Goal: Communication & Community: Answer question/provide support

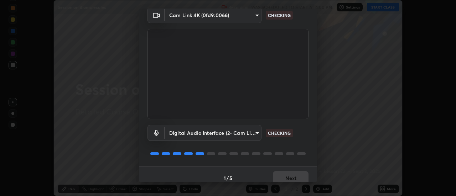
scroll to position [37, 0]
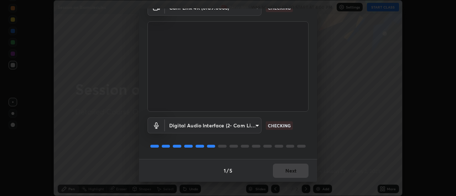
click at [274, 169] on div "1 / 5 Next" at bounding box center [228, 170] width 178 height 23
click at [292, 168] on button "Next" at bounding box center [291, 171] width 36 height 14
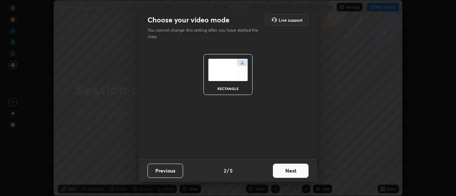
scroll to position [0, 0]
click at [287, 176] on button "Next" at bounding box center [291, 171] width 36 height 14
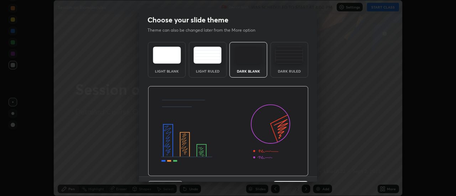
click at [271, 152] on img at bounding box center [228, 131] width 161 height 91
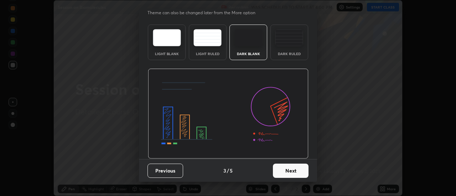
click at [295, 73] on img at bounding box center [228, 114] width 161 height 91
click at [287, 56] on div "Dark Ruled" at bounding box center [290, 43] width 38 height 36
click at [277, 175] on button "Next" at bounding box center [291, 171] width 36 height 14
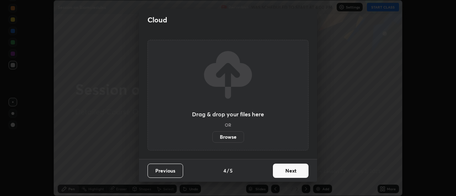
scroll to position [0, 0]
click at [278, 174] on button "Next" at bounding box center [291, 171] width 36 height 14
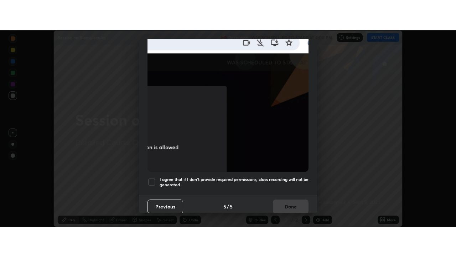
scroll to position [183, 0]
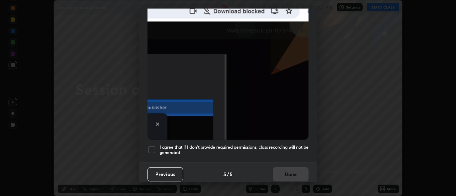
click at [154, 146] on div at bounding box center [152, 150] width 9 height 9
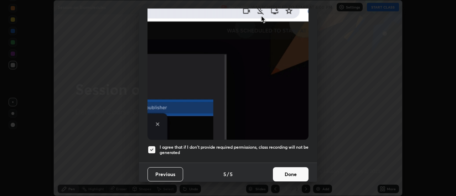
click at [288, 169] on button "Done" at bounding box center [291, 175] width 36 height 14
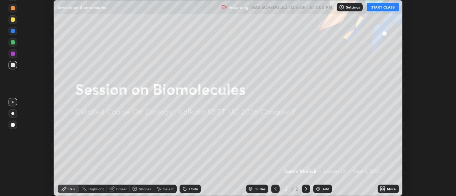
click at [380, 9] on button "START CLASS" at bounding box center [383, 7] width 32 height 9
click at [381, 186] on div "More" at bounding box center [388, 189] width 21 height 9
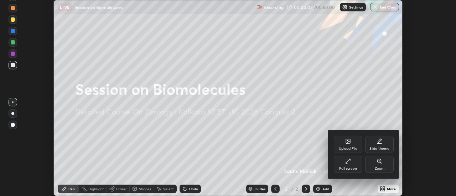
click at [380, 168] on div "Zoom" at bounding box center [380, 169] width 10 height 4
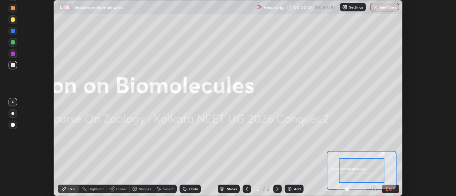
click at [388, 189] on button "EXIT" at bounding box center [390, 189] width 17 height 9
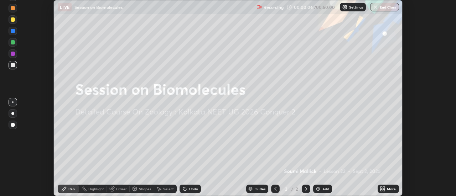
click at [386, 187] on div "More" at bounding box center [388, 189] width 21 height 9
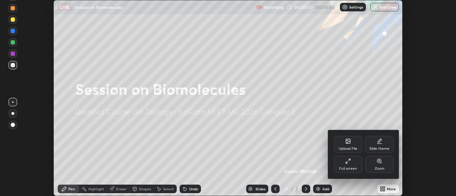
click at [353, 165] on div "Full screen" at bounding box center [348, 164] width 29 height 17
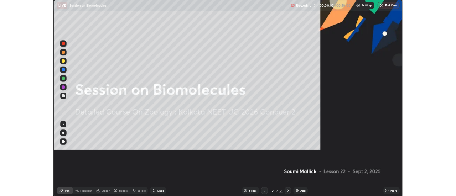
scroll to position [257, 456]
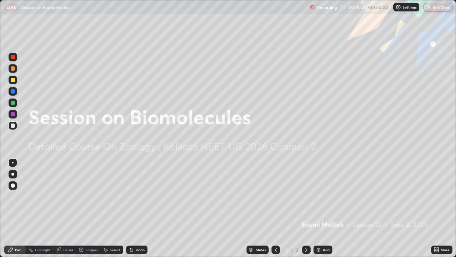
click at [322, 196] on div "Add" at bounding box center [323, 249] width 19 height 9
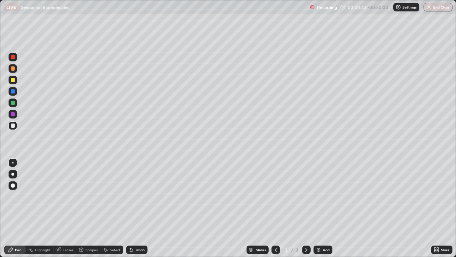
click at [133, 196] on icon at bounding box center [132, 250] width 6 height 6
click at [134, 196] on div "Undo" at bounding box center [136, 249] width 21 height 9
click at [136, 196] on div "Undo" at bounding box center [140, 250] width 9 height 4
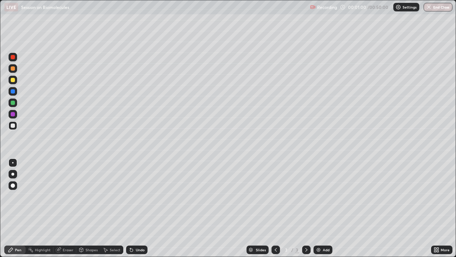
click at [14, 102] on div at bounding box center [13, 103] width 4 height 4
click at [10, 117] on div at bounding box center [13, 114] width 9 height 9
click at [136, 196] on div "Undo" at bounding box center [140, 250] width 9 height 4
click at [137, 196] on div "Undo" at bounding box center [140, 250] width 9 height 4
click at [139, 196] on div "Undo" at bounding box center [140, 250] width 9 height 4
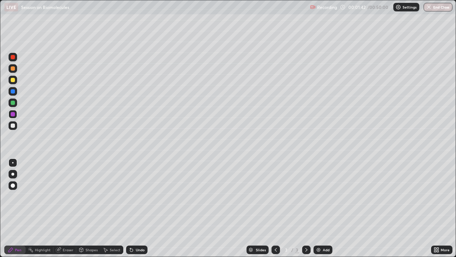
click at [139, 196] on div "Undo" at bounding box center [140, 250] width 9 height 4
click at [139, 196] on div "Undo" at bounding box center [136, 249] width 21 height 9
click at [109, 196] on div "Select" at bounding box center [112, 249] width 23 height 9
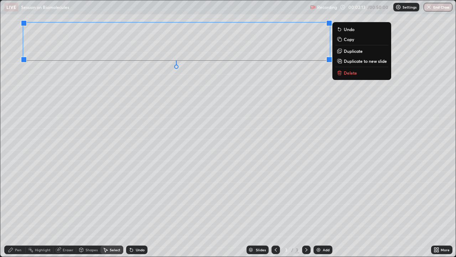
click at [128, 173] on div "0 ° Undo Copy Duplicate Duplicate to new slide Delete" at bounding box center [228, 128] width 456 height 256
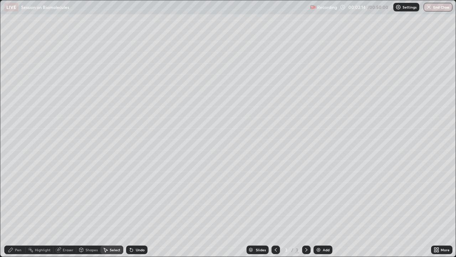
click at [15, 196] on div "Pen" at bounding box center [14, 249] width 21 height 9
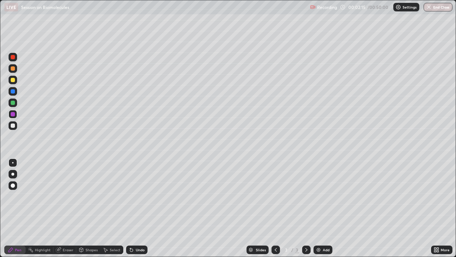
click at [13, 56] on div at bounding box center [13, 57] width 4 height 4
click at [138, 196] on div "Undo" at bounding box center [140, 250] width 9 height 4
click at [140, 196] on div "Undo" at bounding box center [136, 249] width 21 height 9
click at [142, 196] on div "Undo" at bounding box center [136, 249] width 21 height 9
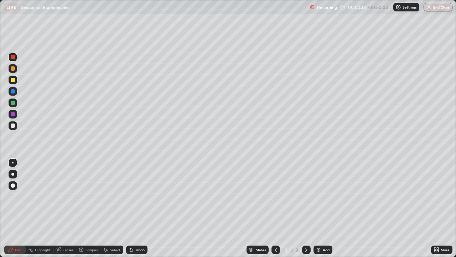
click at [13, 125] on div at bounding box center [13, 125] width 4 height 4
click at [13, 115] on div at bounding box center [13, 114] width 4 height 4
click at [13, 104] on div at bounding box center [13, 103] width 4 height 4
click at [16, 126] on div at bounding box center [13, 125] width 9 height 9
click at [139, 196] on div "Undo" at bounding box center [140, 250] width 9 height 4
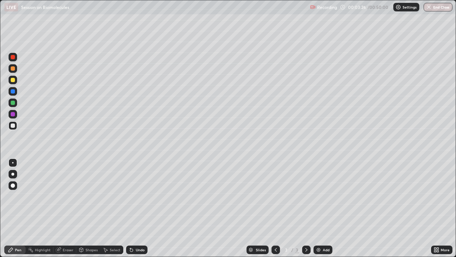
click at [141, 196] on div "Undo" at bounding box center [140, 250] width 9 height 4
click at [139, 196] on div "Undo" at bounding box center [136, 249] width 21 height 9
click at [137, 196] on div "Undo" at bounding box center [136, 249] width 21 height 9
click at [136, 196] on div "Undo" at bounding box center [136, 249] width 21 height 9
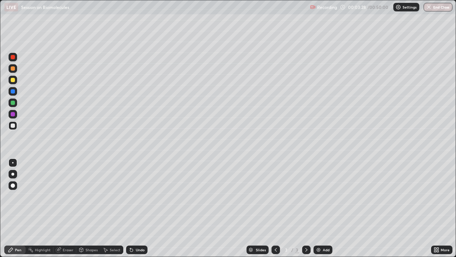
click at [140, 196] on div "Undo" at bounding box center [140, 250] width 9 height 4
click at [139, 196] on div "Undo" at bounding box center [140, 250] width 9 height 4
click at [137, 196] on div "Undo" at bounding box center [140, 250] width 9 height 4
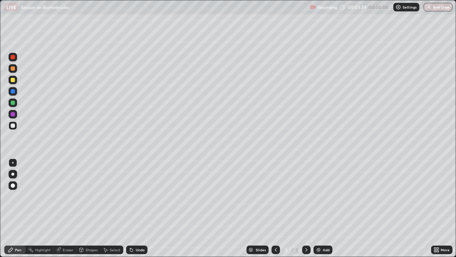
click at [137, 196] on div "Undo" at bounding box center [140, 250] width 9 height 4
click at [136, 196] on div "Undo" at bounding box center [140, 250] width 9 height 4
click at [137, 196] on div "Undo" at bounding box center [140, 250] width 9 height 4
click at [135, 196] on div "Undo" at bounding box center [136, 249] width 21 height 9
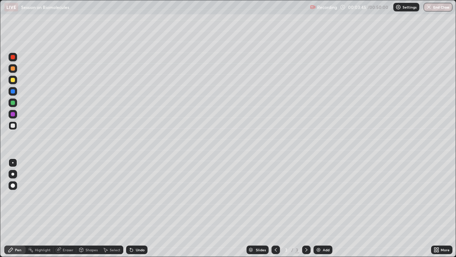
click at [134, 196] on div "Undo" at bounding box center [136, 249] width 21 height 9
click at [13, 93] on div at bounding box center [13, 91] width 4 height 4
click at [15, 128] on div at bounding box center [13, 125] width 9 height 9
click at [139, 196] on div "Undo" at bounding box center [136, 249] width 21 height 9
click at [324, 196] on div "Add" at bounding box center [326, 250] width 7 height 4
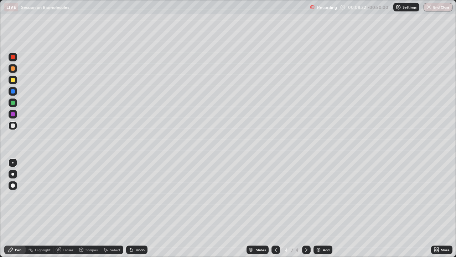
click at [14, 105] on div at bounding box center [13, 102] width 9 height 9
click at [13, 127] on div at bounding box center [13, 125] width 4 height 4
click at [14, 90] on div at bounding box center [13, 91] width 4 height 4
click at [130, 196] on icon at bounding box center [131, 249] width 3 height 3
click at [134, 196] on div "Undo" at bounding box center [136, 249] width 21 height 9
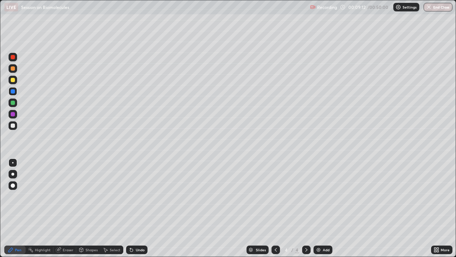
click at [134, 196] on div "Undo" at bounding box center [136, 249] width 21 height 9
click at [136, 196] on div "Undo" at bounding box center [140, 250] width 9 height 4
click at [134, 196] on div "Undo" at bounding box center [136, 249] width 21 height 9
click at [13, 126] on div at bounding box center [13, 125] width 4 height 4
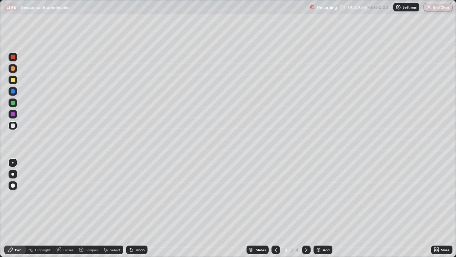
click at [16, 89] on div at bounding box center [13, 91] width 9 height 9
click at [13, 125] on div at bounding box center [13, 125] width 4 height 4
click at [140, 196] on div "Undo" at bounding box center [140, 250] width 9 height 4
click at [13, 91] on div at bounding box center [13, 91] width 4 height 4
click at [10, 104] on div at bounding box center [13, 102] width 9 height 9
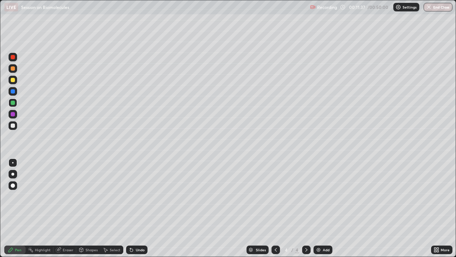
click at [14, 81] on div at bounding box center [13, 80] width 4 height 4
click at [108, 196] on div "Select" at bounding box center [112, 249] width 23 height 9
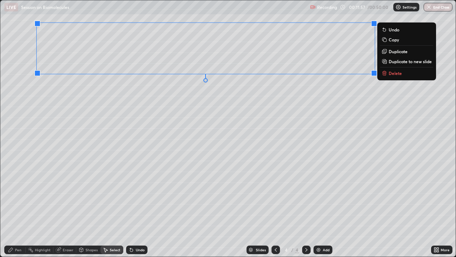
click at [70, 145] on div "0 ° Undo Copy Duplicate Duplicate to new slide Delete" at bounding box center [228, 128] width 456 height 256
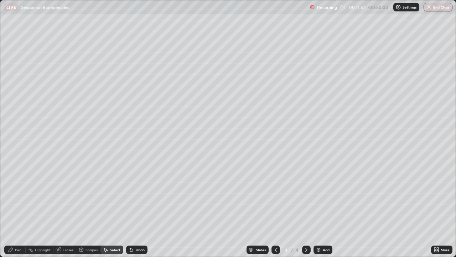
click at [16, 196] on div "Pen" at bounding box center [18, 250] width 6 height 4
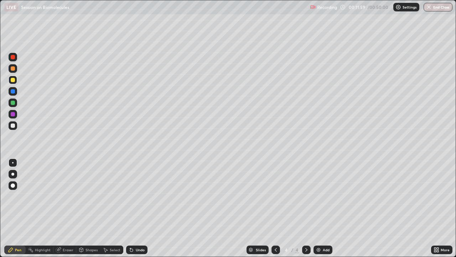
click at [13, 94] on div at bounding box center [13, 91] width 9 height 9
click at [132, 196] on icon at bounding box center [131, 249] width 3 height 3
click at [12, 129] on div at bounding box center [13, 125] width 9 height 9
click at [317, 196] on div "Add" at bounding box center [323, 249] width 19 height 9
click at [322, 196] on div "Slides 5 / 5 Add" at bounding box center [290, 249] width 284 height 14
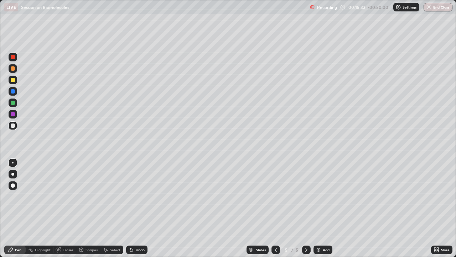
click at [320, 196] on div "Add" at bounding box center [323, 249] width 19 height 9
click at [14, 104] on div at bounding box center [13, 103] width 4 height 4
click at [111, 196] on div "Select" at bounding box center [112, 249] width 23 height 9
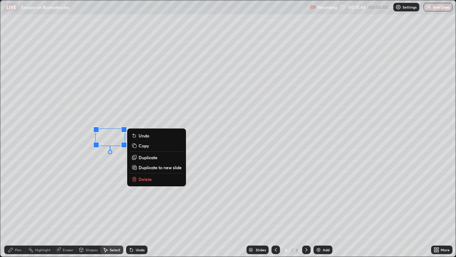
click at [82, 196] on icon at bounding box center [81, 249] width 4 height 4
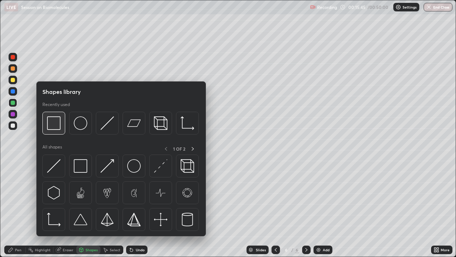
click at [59, 126] on img at bounding box center [54, 123] width 14 height 14
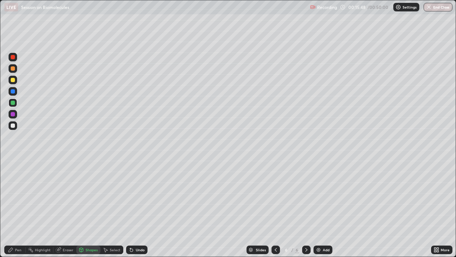
click at [113, 196] on div "Select" at bounding box center [115, 250] width 11 height 4
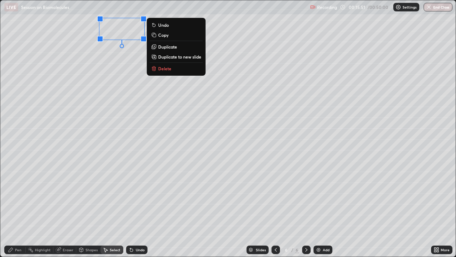
click at [88, 142] on div "0 ° Undo Copy Duplicate Duplicate to new slide Delete" at bounding box center [228, 128] width 456 height 256
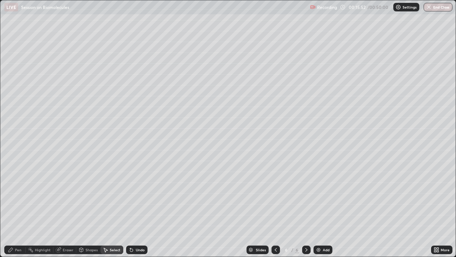
click at [20, 196] on div "Pen" at bounding box center [18, 250] width 6 height 4
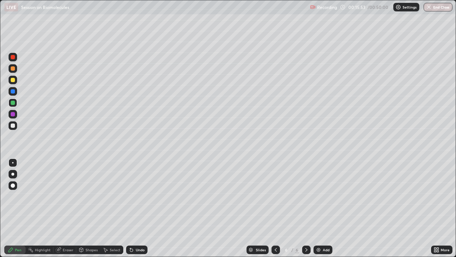
click at [12, 125] on div at bounding box center [13, 125] width 4 height 4
click at [136, 196] on div "Undo" at bounding box center [140, 250] width 9 height 4
click at [13, 69] on div at bounding box center [13, 68] width 4 height 4
click at [138, 196] on div "Undo" at bounding box center [140, 250] width 9 height 4
click at [139, 196] on div "Undo" at bounding box center [136, 249] width 21 height 9
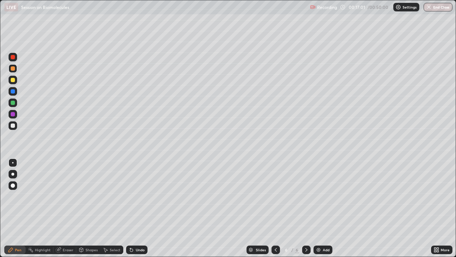
click at [140, 196] on div "Undo" at bounding box center [136, 249] width 21 height 9
click at [16, 128] on div at bounding box center [13, 125] width 9 height 9
click at [137, 196] on div "Undo" at bounding box center [140, 250] width 9 height 4
click at [138, 196] on div "Undo" at bounding box center [140, 250] width 9 height 4
click at [137, 196] on div "Undo" at bounding box center [140, 250] width 9 height 4
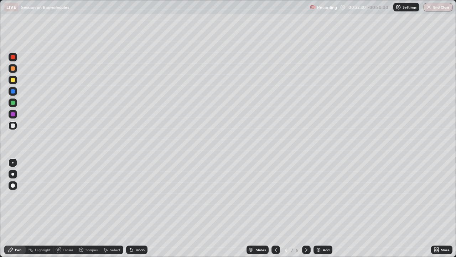
click at [134, 196] on div "Undo" at bounding box center [136, 249] width 21 height 9
click at [133, 196] on icon at bounding box center [132, 250] width 6 height 6
click at [132, 196] on icon at bounding box center [131, 249] width 3 height 3
click at [131, 196] on icon at bounding box center [131, 249] width 3 height 3
click at [130, 196] on icon at bounding box center [131, 249] width 3 height 3
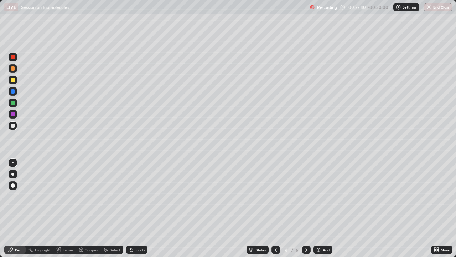
click at [107, 196] on icon at bounding box center [106, 250] width 4 height 4
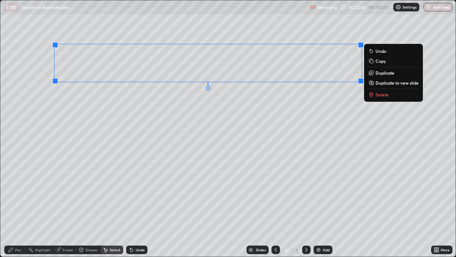
click at [84, 140] on div "0 ° Undo Copy Duplicate Duplicate to new slide Delete" at bounding box center [228, 128] width 456 height 256
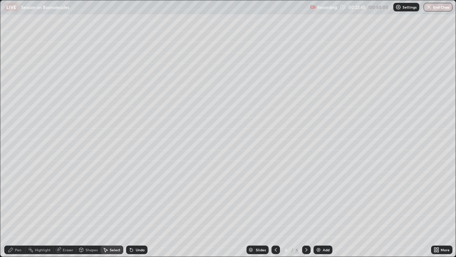
click at [17, 196] on div "Pen" at bounding box center [18, 250] width 6 height 4
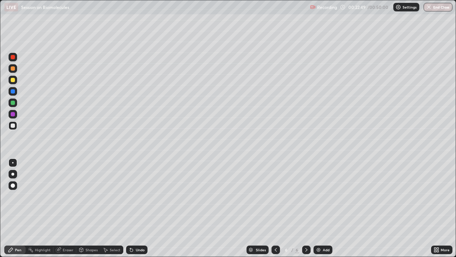
click at [14, 70] on div at bounding box center [13, 68] width 4 height 4
click at [134, 196] on div "Undo" at bounding box center [136, 249] width 21 height 9
click at [14, 126] on div at bounding box center [13, 125] width 4 height 4
click at [136, 196] on div "Undo" at bounding box center [140, 250] width 9 height 4
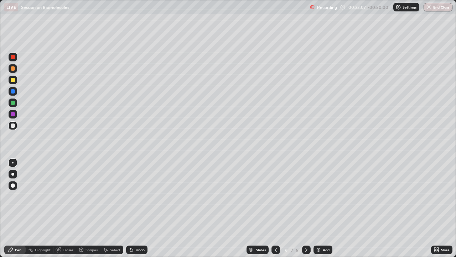
click at [130, 196] on icon at bounding box center [130, 248] width 1 height 1
click at [130, 196] on icon at bounding box center [131, 249] width 3 height 3
click at [133, 196] on div "Undo" at bounding box center [136, 249] width 21 height 9
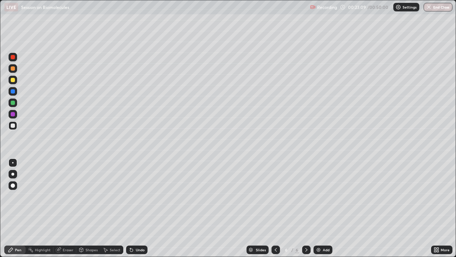
click at [132, 196] on div "Undo" at bounding box center [136, 249] width 21 height 9
click at [142, 196] on div "Undo" at bounding box center [136, 249] width 21 height 9
click at [136, 196] on div "Undo" at bounding box center [140, 250] width 9 height 4
click at [134, 196] on div "Undo" at bounding box center [136, 249] width 21 height 9
click at [136, 196] on div "Undo" at bounding box center [140, 250] width 9 height 4
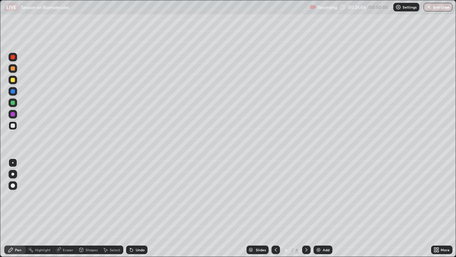
click at [11, 81] on div at bounding box center [13, 80] width 4 height 4
click at [13, 117] on div at bounding box center [13, 114] width 9 height 9
click at [136, 196] on div "Undo" at bounding box center [140, 250] width 9 height 4
click at [88, 196] on div "Shapes" at bounding box center [92, 250] width 12 height 4
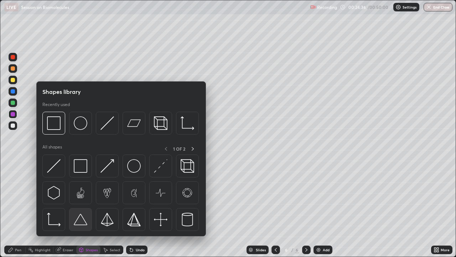
click at [81, 196] on img at bounding box center [81, 219] width 14 height 14
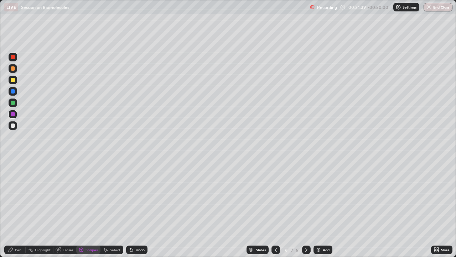
click at [65, 196] on div "Eraser" at bounding box center [64, 249] width 23 height 9
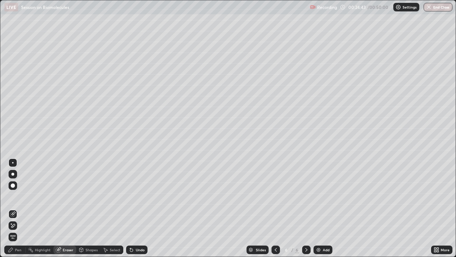
click at [14, 196] on div "Pen" at bounding box center [14, 249] width 21 height 9
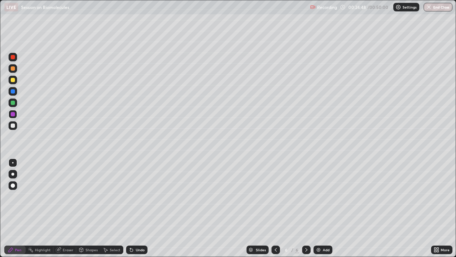
click at [134, 196] on div "Undo" at bounding box center [136, 249] width 21 height 9
click at [66, 196] on div "Eraser" at bounding box center [68, 250] width 11 height 4
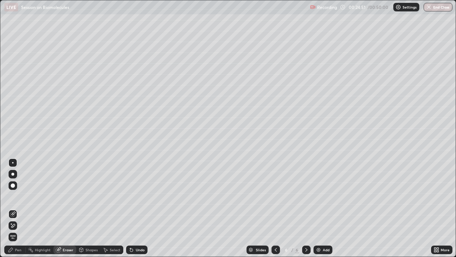
click at [31, 196] on circle at bounding box center [31, 247] width 1 height 1
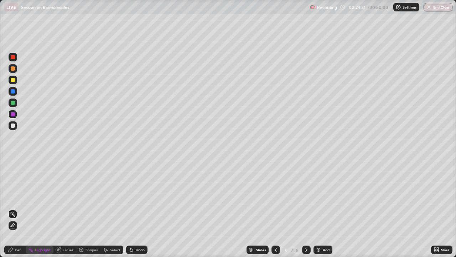
click at [18, 196] on div "Pen" at bounding box center [18, 250] width 6 height 4
click at [86, 196] on div "Shapes" at bounding box center [92, 250] width 12 height 4
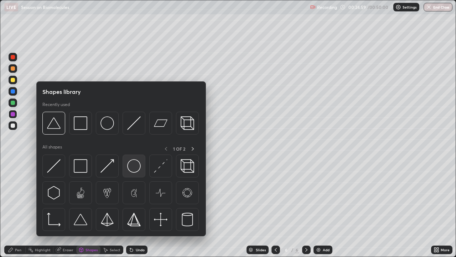
click at [134, 165] on img at bounding box center [134, 166] width 14 height 14
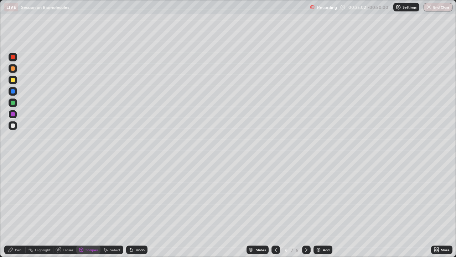
click at [140, 196] on div "Undo" at bounding box center [140, 250] width 9 height 4
click at [14, 91] on div at bounding box center [13, 91] width 4 height 4
click at [11, 79] on div at bounding box center [13, 80] width 4 height 4
click at [114, 196] on div "Select" at bounding box center [115, 250] width 11 height 4
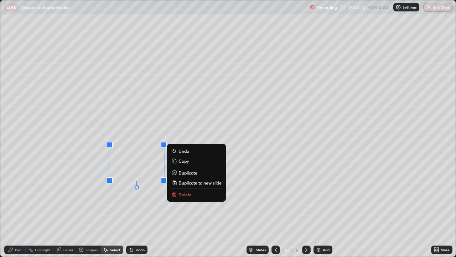
click at [132, 123] on div "0 ° Undo Copy Duplicate Duplicate to new slide Delete" at bounding box center [228, 128] width 456 height 256
click at [135, 196] on div "0 ° Undo Copy Duplicate Duplicate to new slide Delete" at bounding box center [228, 128] width 456 height 256
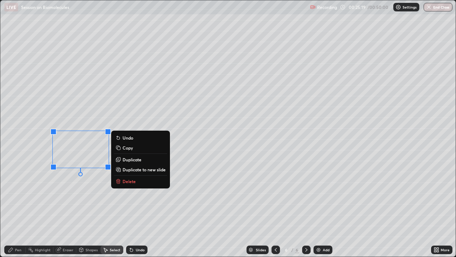
click at [118, 194] on div "0 ° Undo Copy Duplicate Duplicate to new slide Delete" at bounding box center [228, 128] width 456 height 256
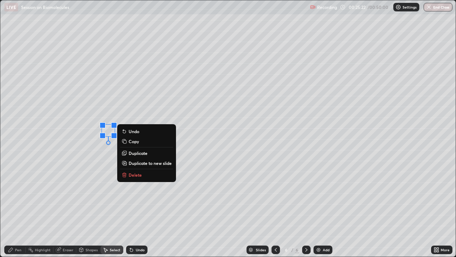
click at [139, 154] on p "Duplicate" at bounding box center [138, 153] width 19 height 6
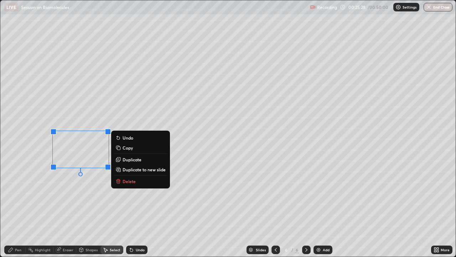
click at [132, 161] on p "Duplicate" at bounding box center [132, 159] width 19 height 6
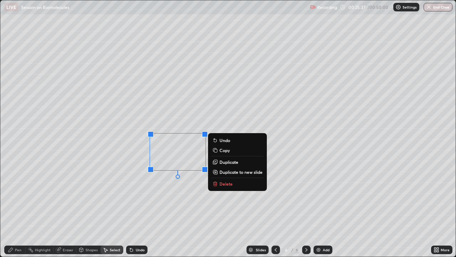
click at [170, 195] on div "0 ° Undo Copy Duplicate Duplicate to new slide Delete" at bounding box center [228, 128] width 456 height 256
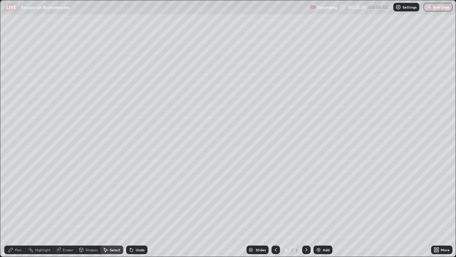
click at [16, 196] on div "Pen" at bounding box center [18, 250] width 6 height 4
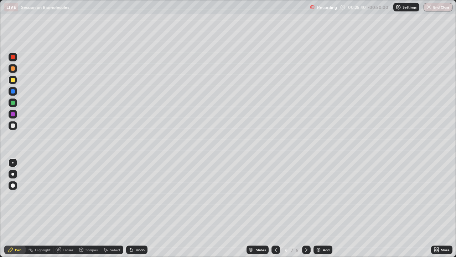
click at [13, 125] on div at bounding box center [13, 125] width 4 height 4
click at [107, 196] on icon at bounding box center [106, 250] width 4 height 4
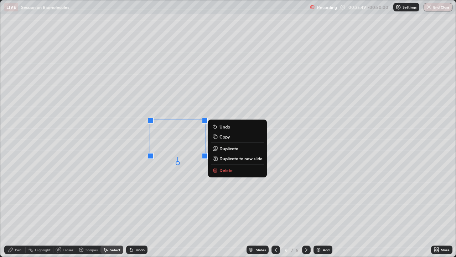
click at [84, 189] on div "0 ° Undo Copy Duplicate Duplicate to new slide Delete" at bounding box center [228, 128] width 456 height 256
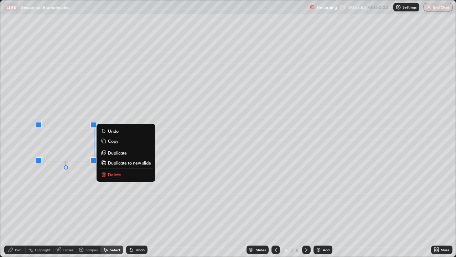
click at [68, 195] on div "0 ° Undo Copy Duplicate Duplicate to new slide Delete" at bounding box center [228, 128] width 456 height 256
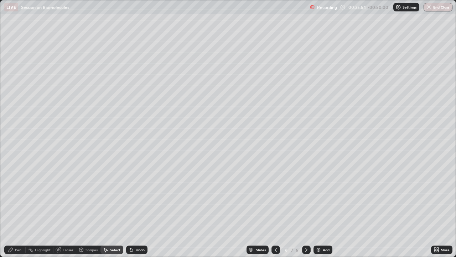
click at [22, 196] on div "Pen" at bounding box center [14, 249] width 21 height 9
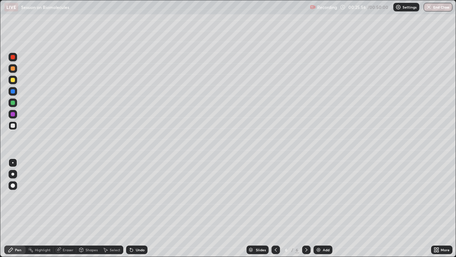
click at [89, 196] on div "Shapes" at bounding box center [92, 250] width 12 height 4
click at [66, 196] on div "Eraser" at bounding box center [68, 250] width 11 height 4
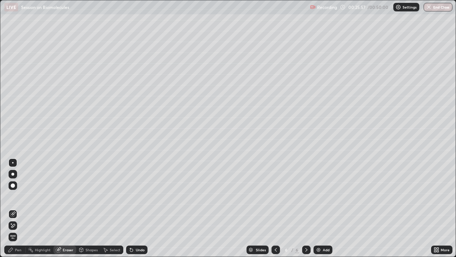
click at [90, 196] on div "Shapes" at bounding box center [92, 250] width 12 height 4
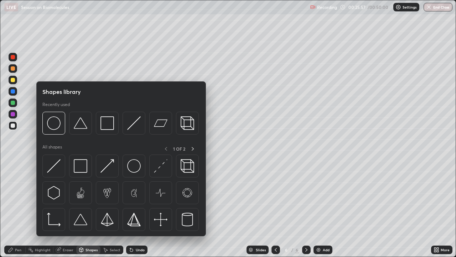
click at [107, 196] on div "Select" at bounding box center [112, 249] width 23 height 9
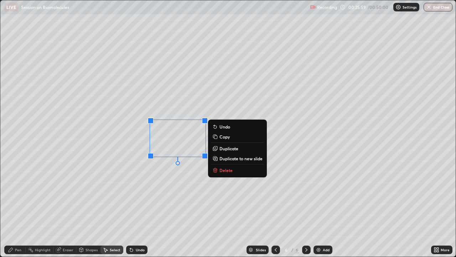
click at [233, 149] on p "Duplicate" at bounding box center [229, 148] width 19 height 6
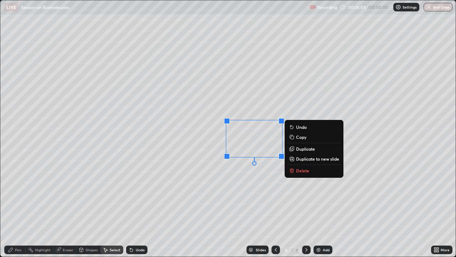
click at [195, 196] on div "0 ° Undo Copy Duplicate Duplicate to new slide Delete" at bounding box center [228, 128] width 456 height 256
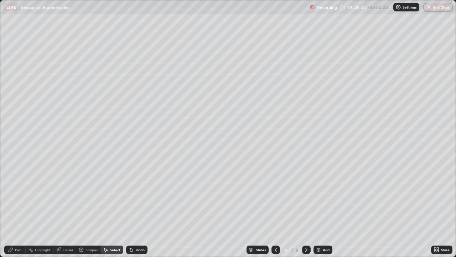
click at [67, 196] on div "Eraser" at bounding box center [68, 250] width 11 height 4
click at [89, 196] on div "Shapes" at bounding box center [92, 250] width 12 height 4
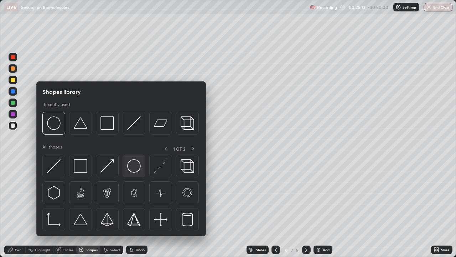
click at [132, 165] on img at bounding box center [134, 166] width 14 height 14
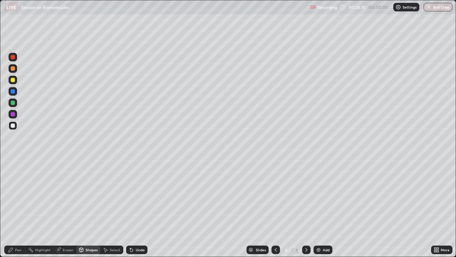
click at [14, 102] on div at bounding box center [13, 103] width 4 height 4
click at [15, 196] on div "Pen" at bounding box center [18, 250] width 6 height 4
click at [16, 125] on div at bounding box center [13, 125] width 9 height 9
click at [108, 196] on div "Select" at bounding box center [112, 249] width 23 height 9
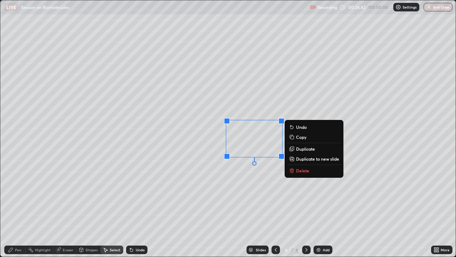
click at [308, 150] on p "Duplicate" at bounding box center [305, 149] width 19 height 6
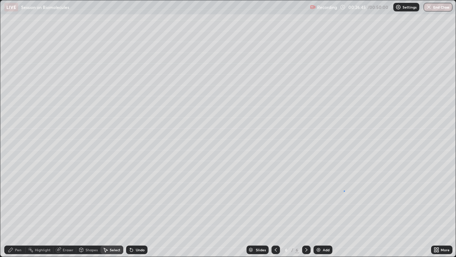
click at [344, 191] on div "0 ° Undo Copy Duplicate Duplicate to new slide Delete" at bounding box center [228, 128] width 456 height 256
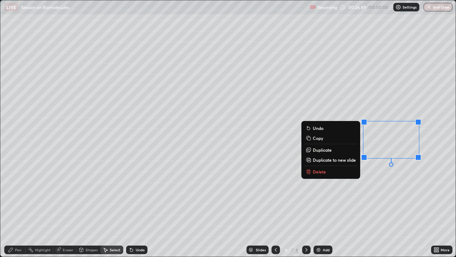
click at [139, 196] on div "Undo" at bounding box center [140, 250] width 9 height 4
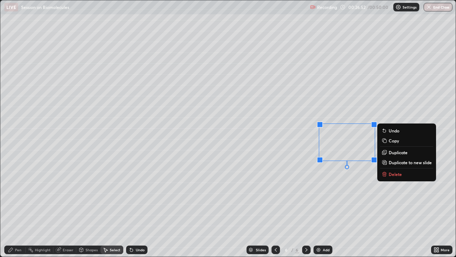
click at [319, 180] on div "0 ° Undo Copy Duplicate Duplicate to new slide Delete" at bounding box center [228, 128] width 456 height 256
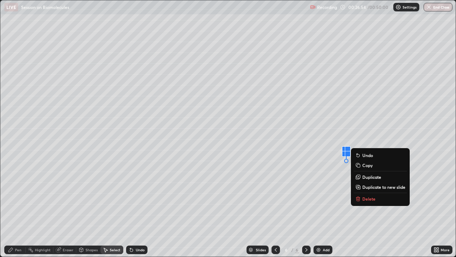
click at [333, 179] on div "0 ° Undo Copy Duplicate Duplicate to new slide Delete" at bounding box center [228, 128] width 456 height 256
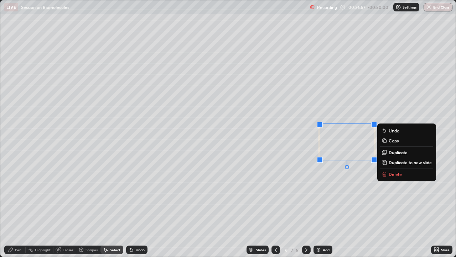
click at [394, 153] on p "Duplicate" at bounding box center [398, 152] width 19 height 6
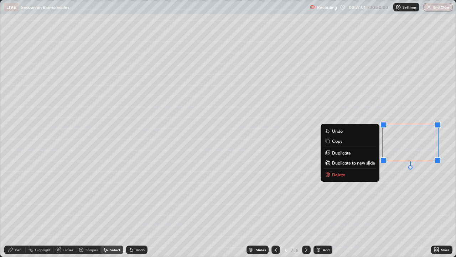
click at [317, 196] on div "0 ° Undo Copy Duplicate Duplicate to new slide Delete" at bounding box center [228, 128] width 456 height 256
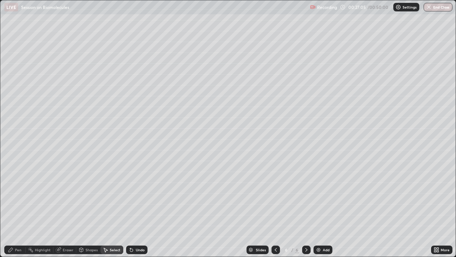
click at [66, 196] on div "Eraser" at bounding box center [68, 250] width 11 height 4
click at [112, 196] on div "Select" at bounding box center [112, 249] width 23 height 9
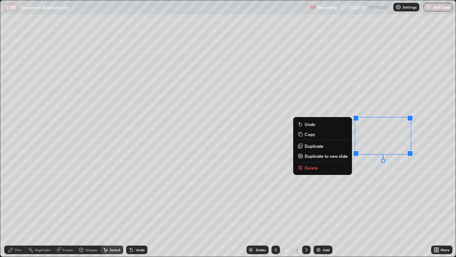
click at [340, 196] on div "0 ° Undo Copy Duplicate Duplicate to new slide Delete" at bounding box center [228, 128] width 456 height 256
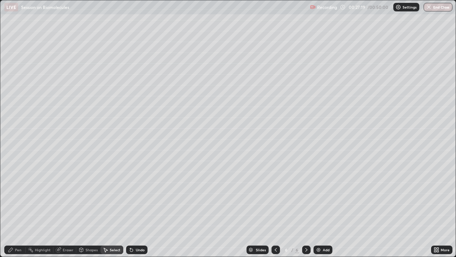
click at [16, 196] on div "Pen" at bounding box center [18, 250] width 6 height 4
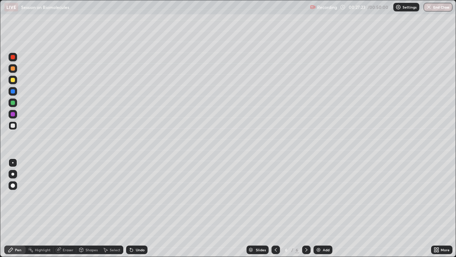
click at [13, 95] on div at bounding box center [13, 91] width 9 height 9
click at [140, 196] on div "Undo" at bounding box center [136, 249] width 21 height 9
click at [13, 69] on div at bounding box center [13, 68] width 4 height 4
click at [13, 91] on div at bounding box center [13, 91] width 4 height 4
click at [276, 196] on icon at bounding box center [276, 250] width 6 height 6
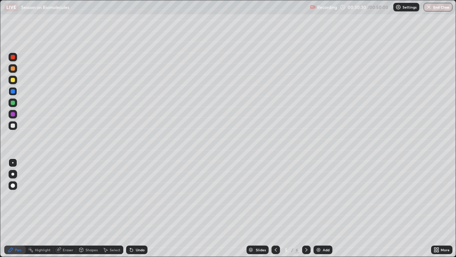
click at [274, 196] on icon at bounding box center [276, 250] width 6 height 6
click at [275, 196] on icon at bounding box center [276, 250] width 2 height 4
click at [274, 196] on icon at bounding box center [276, 250] width 6 height 6
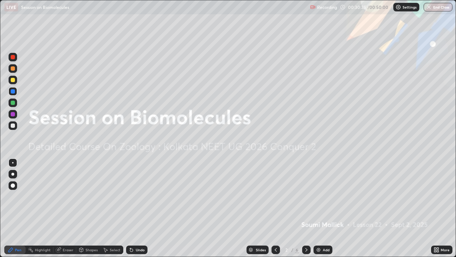
click at [306, 196] on icon at bounding box center [307, 250] width 6 height 6
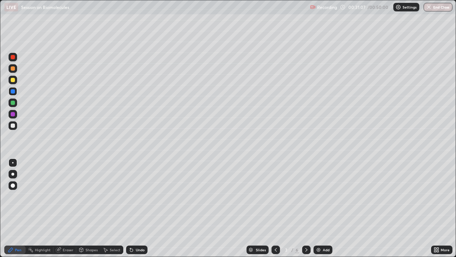
click at [273, 196] on icon at bounding box center [276, 250] width 6 height 6
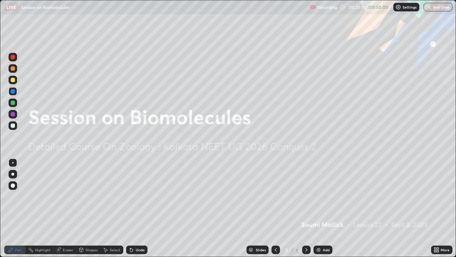
click at [12, 124] on div at bounding box center [13, 125] width 4 height 4
click at [147, 196] on div "Undo" at bounding box center [136, 249] width 21 height 9
click at [145, 196] on div "Undo" at bounding box center [136, 249] width 21 height 9
click at [144, 196] on div "Undo" at bounding box center [136, 249] width 21 height 9
click at [16, 114] on div at bounding box center [13, 114] width 9 height 9
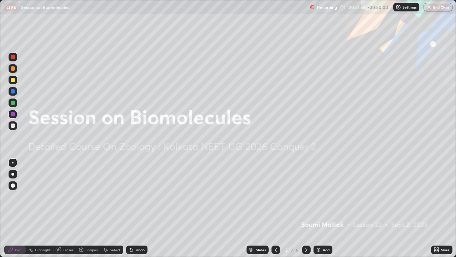
click at [442, 196] on div "More" at bounding box center [445, 250] width 9 height 4
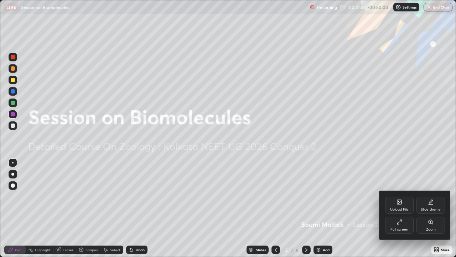
click at [399, 196] on div "Upload File" at bounding box center [399, 204] width 29 height 17
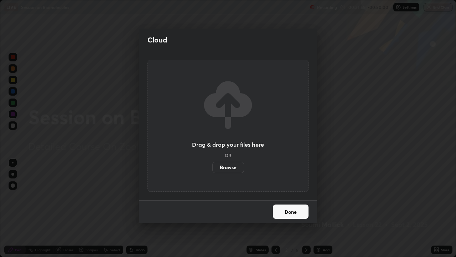
click at [232, 165] on label "Browse" at bounding box center [228, 166] width 32 height 11
click at [212, 165] on input "Browse" at bounding box center [212, 166] width 0 height 11
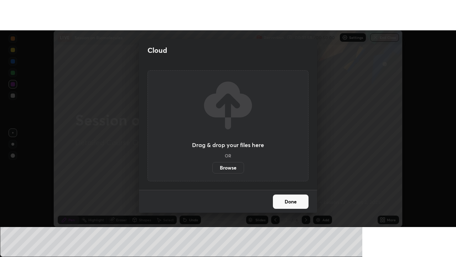
scroll to position [35450, 35190]
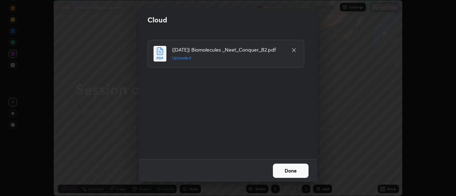
click at [291, 171] on button "Done" at bounding box center [291, 171] width 36 height 14
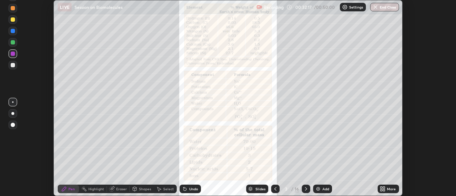
click at [384, 191] on icon at bounding box center [385, 191] width 2 height 2
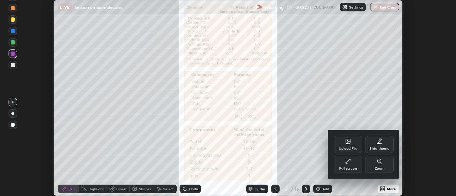
click at [350, 164] on div "Full screen" at bounding box center [348, 164] width 29 height 17
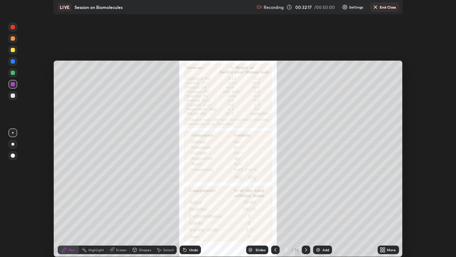
scroll to position [257, 456]
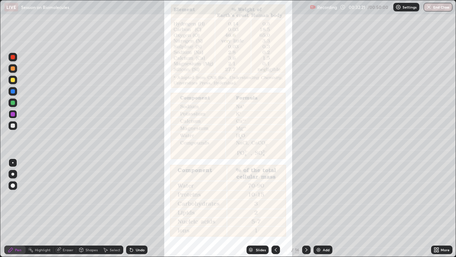
click at [276, 196] on icon at bounding box center [276, 250] width 6 height 6
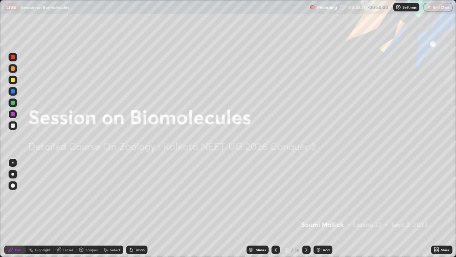
click at [275, 196] on icon at bounding box center [276, 250] width 6 height 6
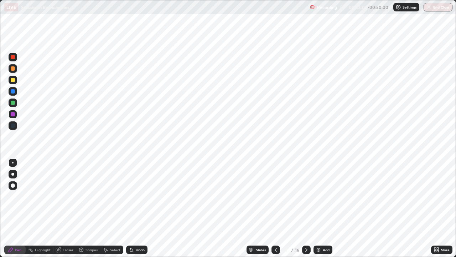
click at [275, 196] on icon at bounding box center [276, 250] width 6 height 6
click at [276, 196] on icon at bounding box center [276, 250] width 2 height 4
click at [275, 196] on icon at bounding box center [276, 250] width 2 height 4
click at [276, 196] on icon at bounding box center [276, 250] width 6 height 6
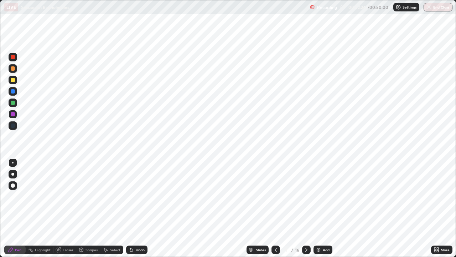
click at [276, 196] on icon at bounding box center [276, 250] width 6 height 6
click at [306, 196] on icon at bounding box center [307, 250] width 6 height 6
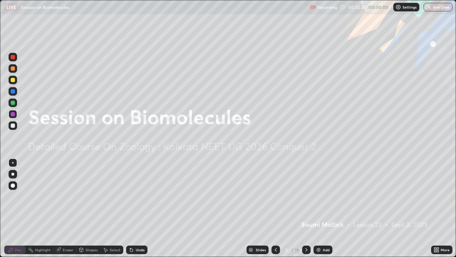
click at [307, 196] on icon at bounding box center [307, 250] width 6 height 6
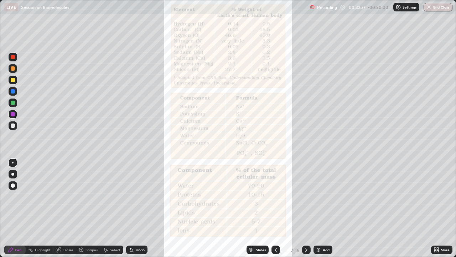
click at [278, 196] on div at bounding box center [276, 249] width 9 height 9
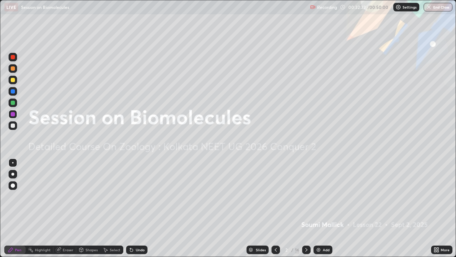
click at [16, 127] on div at bounding box center [13, 125] width 9 height 9
click at [12, 103] on div at bounding box center [13, 103] width 4 height 4
click at [39, 196] on div "Highlight" at bounding box center [43, 250] width 16 height 4
click at [13, 124] on div at bounding box center [13, 125] width 4 height 4
click at [14, 80] on div at bounding box center [13, 80] width 4 height 4
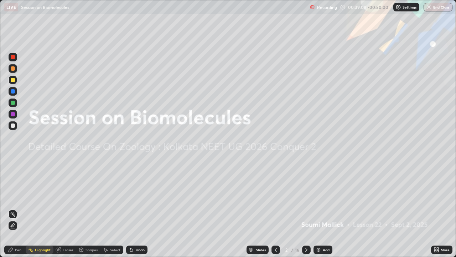
click at [13, 128] on div at bounding box center [13, 125] width 9 height 9
click at [130, 196] on icon at bounding box center [130, 248] width 1 height 1
click at [13, 196] on icon at bounding box center [11, 250] width 6 height 6
click at [304, 196] on icon at bounding box center [307, 250] width 6 height 6
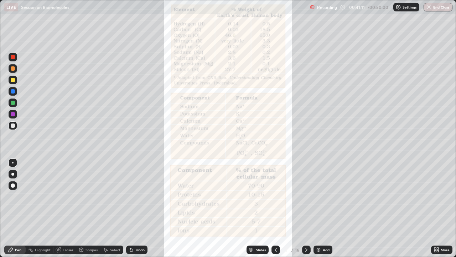
click at [265, 196] on div "Slides" at bounding box center [258, 249] width 22 height 9
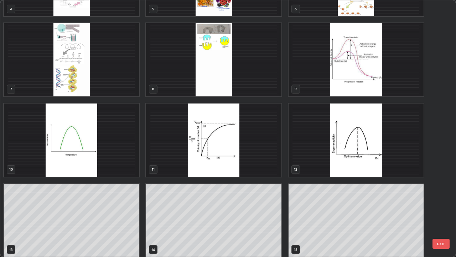
scroll to position [144, 0]
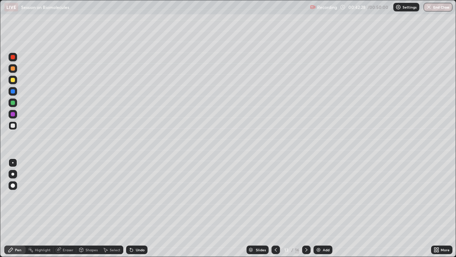
click at [9, 95] on div at bounding box center [13, 91] width 9 height 11
click at [14, 99] on div at bounding box center [13, 102] width 9 height 9
click at [307, 196] on icon at bounding box center [307, 250] width 6 height 6
click at [14, 117] on div at bounding box center [13, 114] width 9 height 9
click at [16, 69] on div at bounding box center [13, 68] width 9 height 9
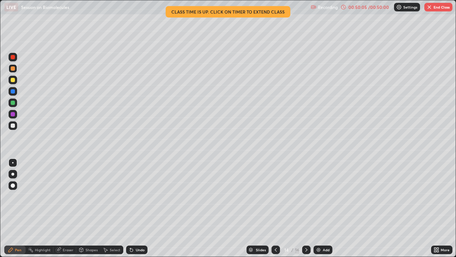
click at [263, 196] on div "Slides" at bounding box center [261, 250] width 10 height 4
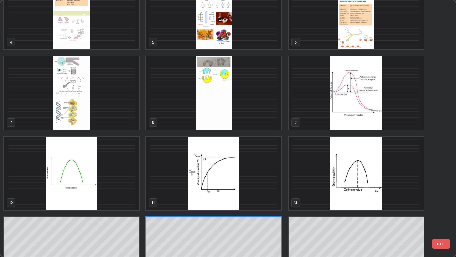
scroll to position [0, 0]
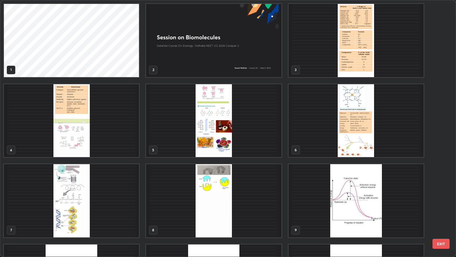
click at [340, 102] on img "grid" at bounding box center [356, 120] width 135 height 73
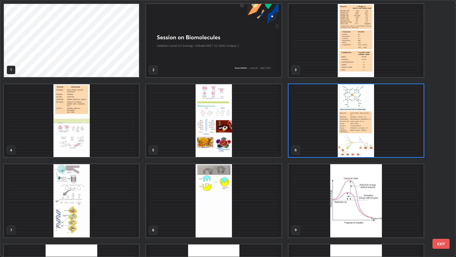
click at [316, 115] on img "grid" at bounding box center [356, 120] width 135 height 73
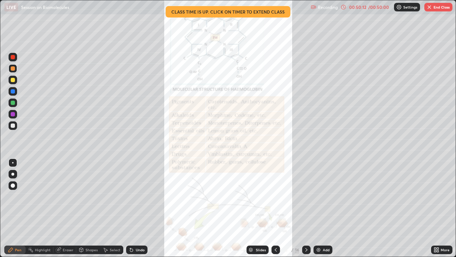
click at [263, 12] on div "LIVE Session on Biomolecules" at bounding box center [156, 7] width 304 height 14
click at [274, 12] on div "LIVE Session on Biomolecules" at bounding box center [156, 7] width 304 height 14
click at [270, 11] on div "LIVE Session on Biomolecules" at bounding box center [156, 7] width 304 height 14
click at [266, 13] on div "LIVE Session on Biomolecules" at bounding box center [156, 7] width 304 height 14
click at [359, 7] on div "00:50:16" at bounding box center [358, 7] width 20 height 4
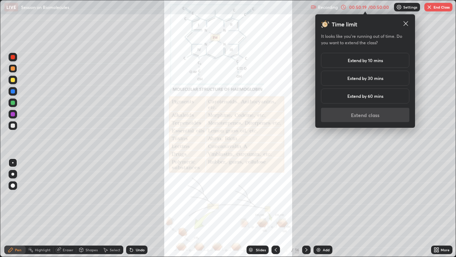
click at [379, 61] on h5 "Extend by 10 mins" at bounding box center [365, 60] width 35 height 6
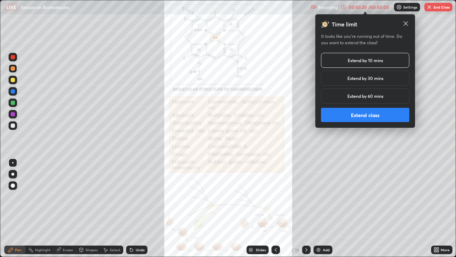
click at [364, 117] on button "Extend class" at bounding box center [365, 115] width 88 height 14
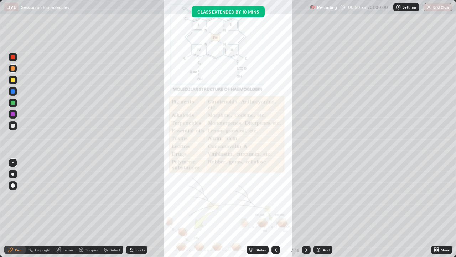
click at [13, 114] on div at bounding box center [13, 114] width 4 height 4
click at [138, 196] on div "Undo" at bounding box center [140, 250] width 9 height 4
click at [137, 196] on div "Undo" at bounding box center [136, 249] width 21 height 9
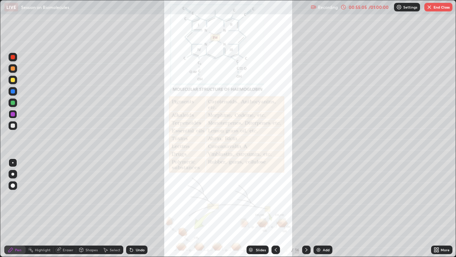
click at [256, 196] on div "Slides" at bounding box center [258, 249] width 22 height 9
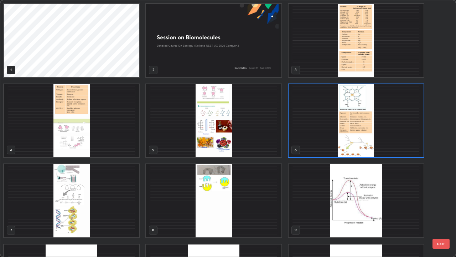
scroll to position [254, 452]
click at [250, 147] on img "grid" at bounding box center [213, 120] width 135 height 73
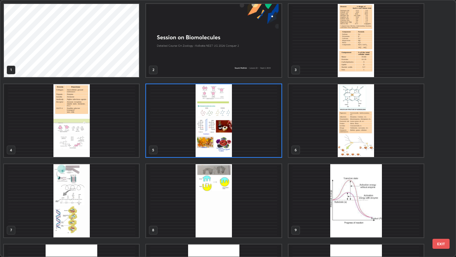
click at [255, 149] on img "grid" at bounding box center [213, 120] width 135 height 73
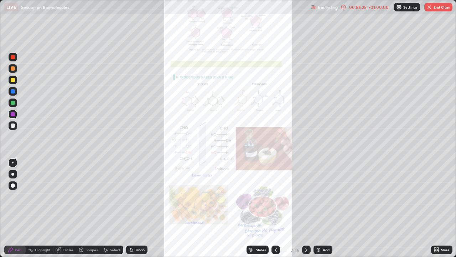
click at [306, 196] on icon at bounding box center [307, 250] width 6 height 6
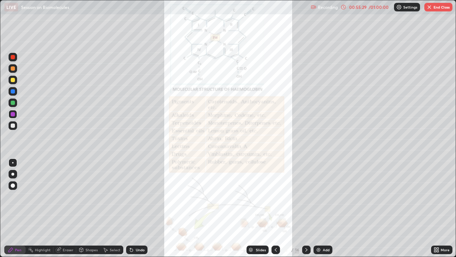
click at [441, 196] on div "More" at bounding box center [441, 249] width 21 height 9
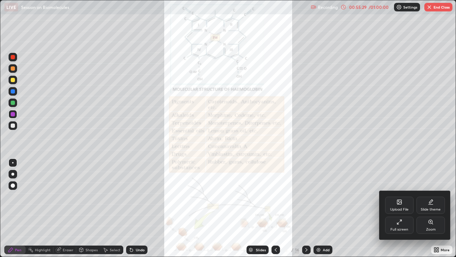
click at [433, 196] on icon at bounding box center [431, 222] width 6 height 6
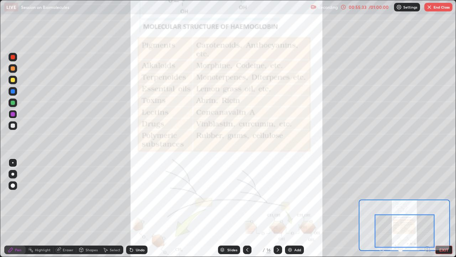
click at [428, 196] on div at bounding box center [405, 230] width 60 height 33
click at [427, 196] on icon at bounding box center [427, 248] width 7 height 7
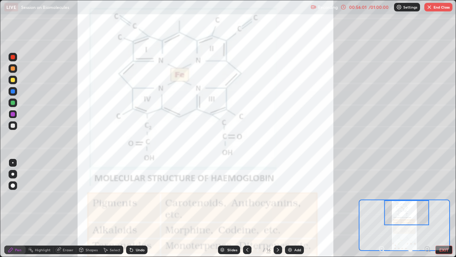
click at [281, 196] on div at bounding box center [278, 249] width 9 height 9
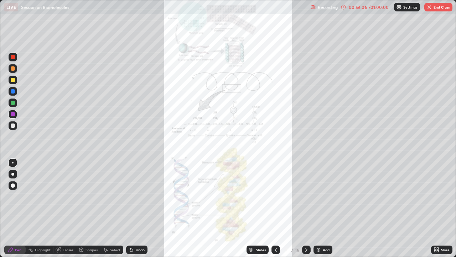
click at [445, 196] on div "More" at bounding box center [441, 249] width 21 height 9
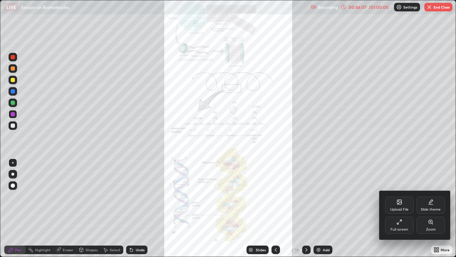
click at [430, 196] on div "Zoom" at bounding box center [431, 224] width 29 height 17
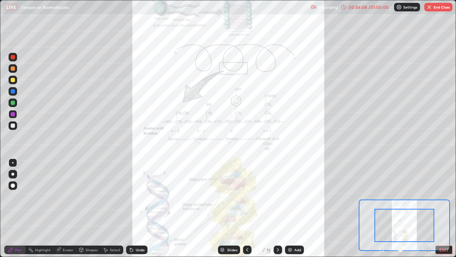
click at [427, 196] on icon at bounding box center [428, 248] width 2 height 0
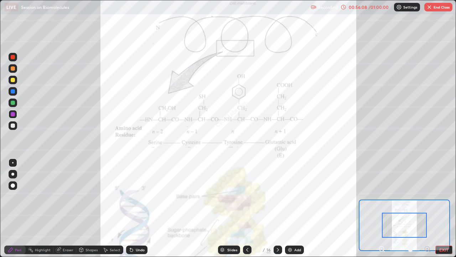
click at [427, 196] on icon at bounding box center [428, 248] width 2 height 0
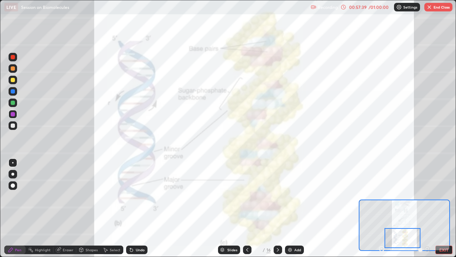
click at [277, 196] on icon at bounding box center [278, 250] width 6 height 6
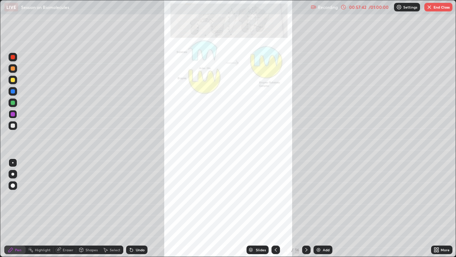
click at [306, 196] on icon at bounding box center [307, 250] width 6 height 6
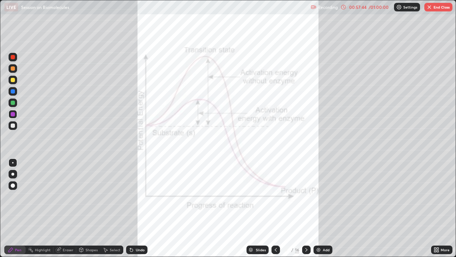
click at [306, 196] on icon at bounding box center [307, 250] width 6 height 6
click at [306, 196] on div at bounding box center [306, 249] width 9 height 9
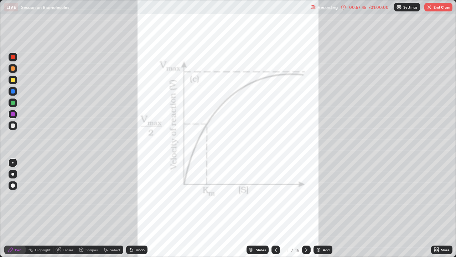
click at [275, 196] on icon at bounding box center [276, 250] width 2 height 4
click at [275, 196] on icon at bounding box center [276, 250] width 6 height 6
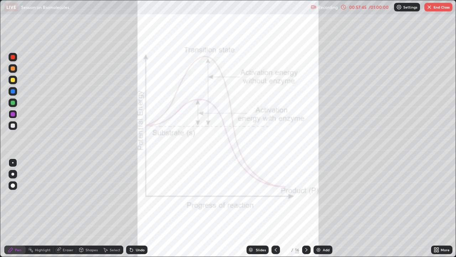
click at [275, 196] on icon at bounding box center [276, 250] width 6 height 6
click at [276, 196] on div at bounding box center [276, 249] width 9 height 14
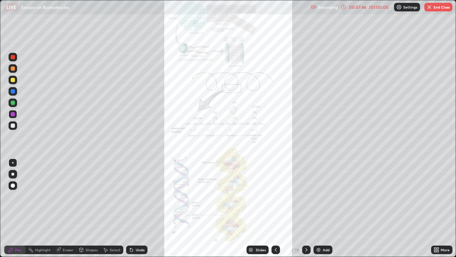
click at [275, 196] on div at bounding box center [276, 249] width 9 height 14
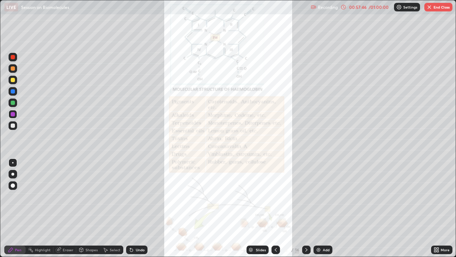
click at [275, 196] on div at bounding box center [276, 249] width 9 height 14
click at [276, 196] on div at bounding box center [276, 249] width 9 height 14
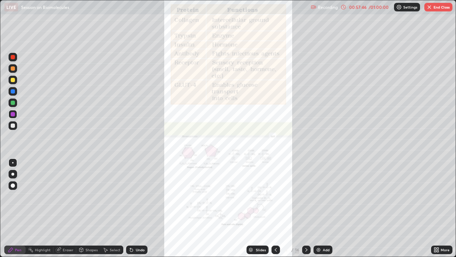
click at [275, 196] on div at bounding box center [276, 249] width 9 height 14
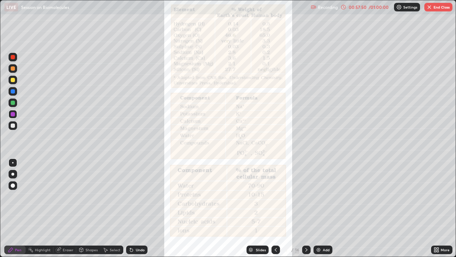
click at [306, 196] on icon at bounding box center [307, 250] width 6 height 6
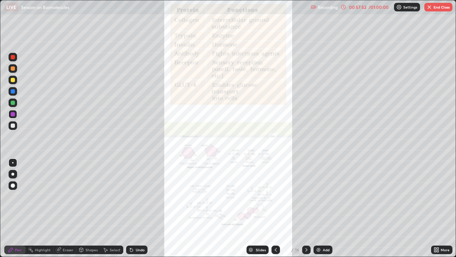
click at [438, 196] on icon at bounding box center [438, 251] width 2 height 2
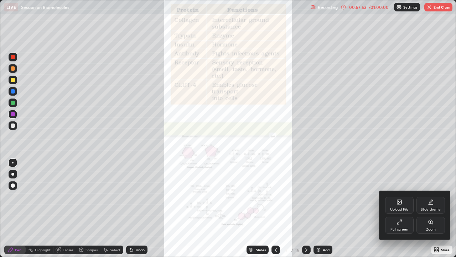
click at [436, 196] on div "Zoom" at bounding box center [431, 224] width 29 height 17
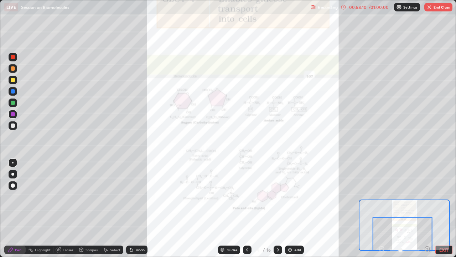
click at [427, 196] on div at bounding box center [403, 233] width 60 height 33
click at [428, 196] on div at bounding box center [403, 233] width 60 height 33
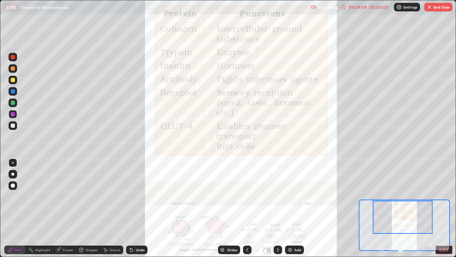
click at [12, 124] on div at bounding box center [13, 125] width 4 height 4
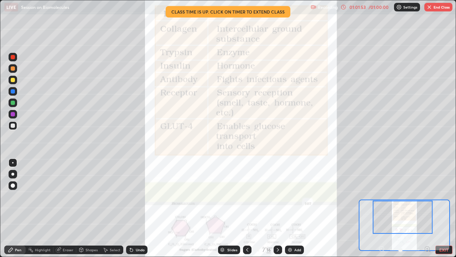
click at [364, 8] on div "01:01:53" at bounding box center [358, 7] width 20 height 4
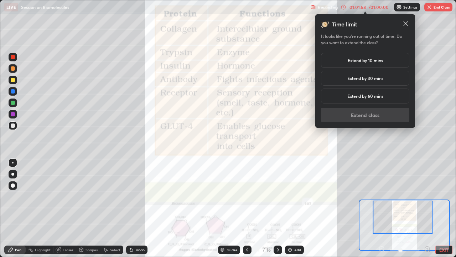
click at [372, 62] on h5 "Extend by 10 mins" at bounding box center [365, 60] width 35 height 6
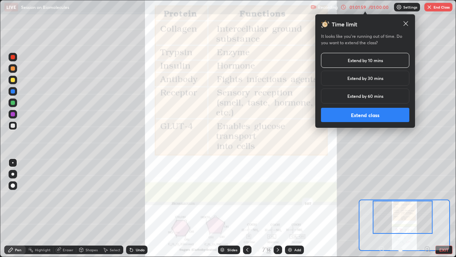
click at [368, 117] on button "Extend class" at bounding box center [365, 115] width 88 height 14
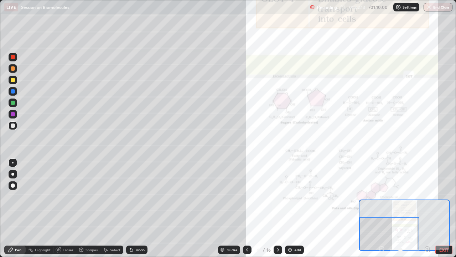
click at [230, 196] on div "Slides" at bounding box center [229, 249] width 22 height 9
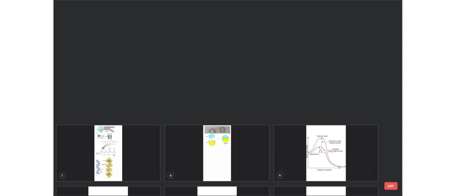
scroll to position [224, 0]
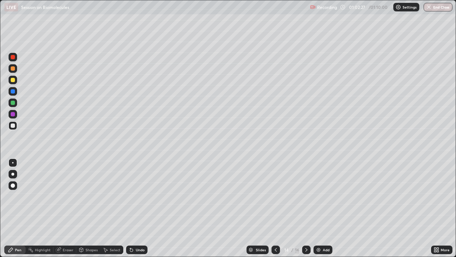
click at [13, 92] on div at bounding box center [13, 91] width 4 height 4
click at [13, 80] on div at bounding box center [13, 80] width 4 height 4
click at [14, 103] on div at bounding box center [13, 103] width 4 height 4
click at [306, 196] on icon at bounding box center [307, 250] width 6 height 6
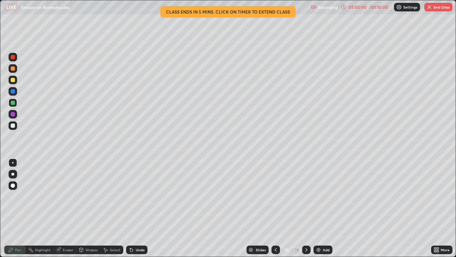
click at [309, 196] on div at bounding box center [306, 249] width 9 height 9
click at [435, 4] on button "End Class" at bounding box center [439, 7] width 28 height 9
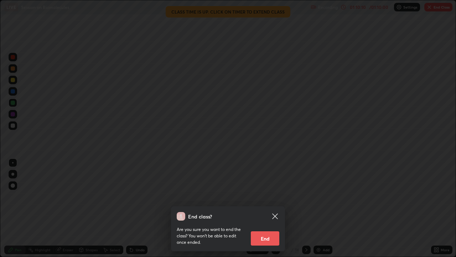
click at [269, 196] on button "End" at bounding box center [265, 238] width 29 height 14
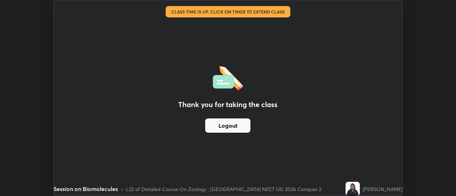
scroll to position [35450, 35190]
